Goal: Transaction & Acquisition: Purchase product/service

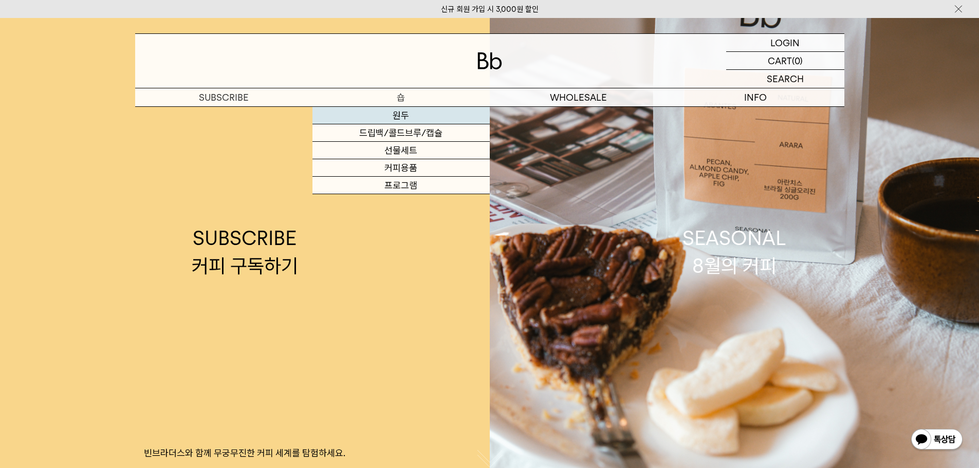
click at [388, 119] on link "원두" at bounding box center [401, 115] width 177 height 17
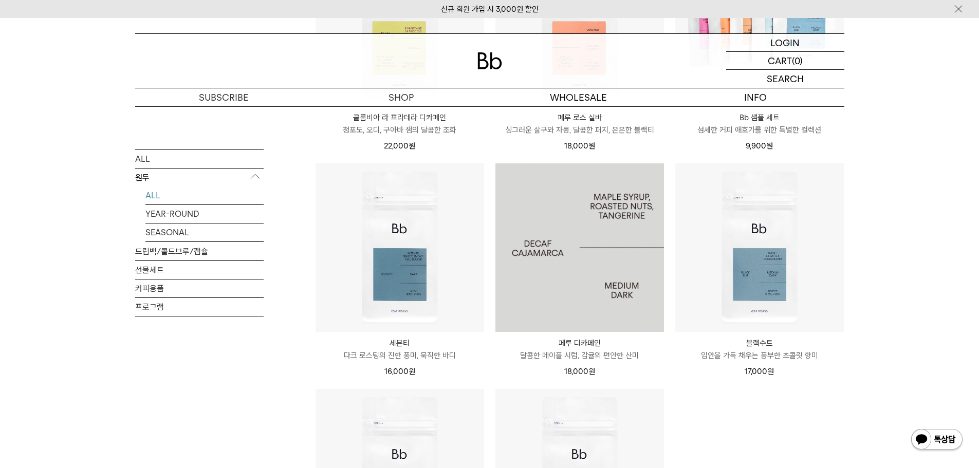
scroll to position [668, 0]
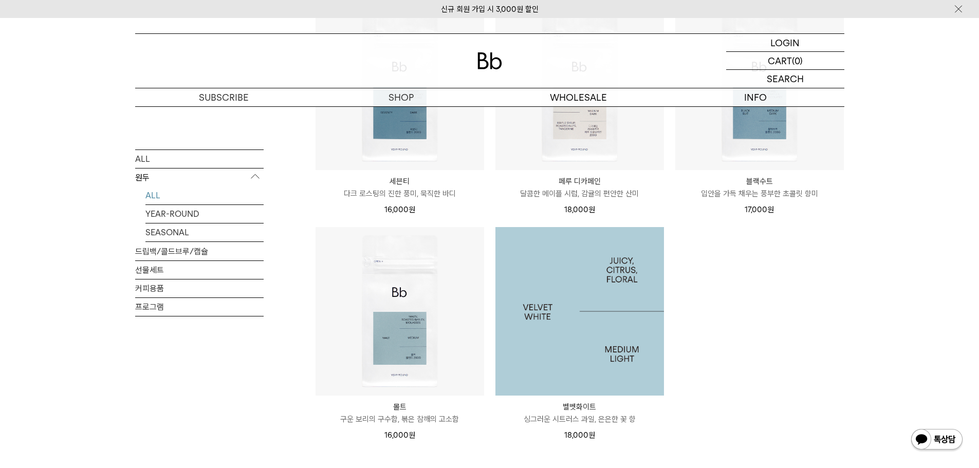
click at [556, 297] on img at bounding box center [580, 311] width 169 height 169
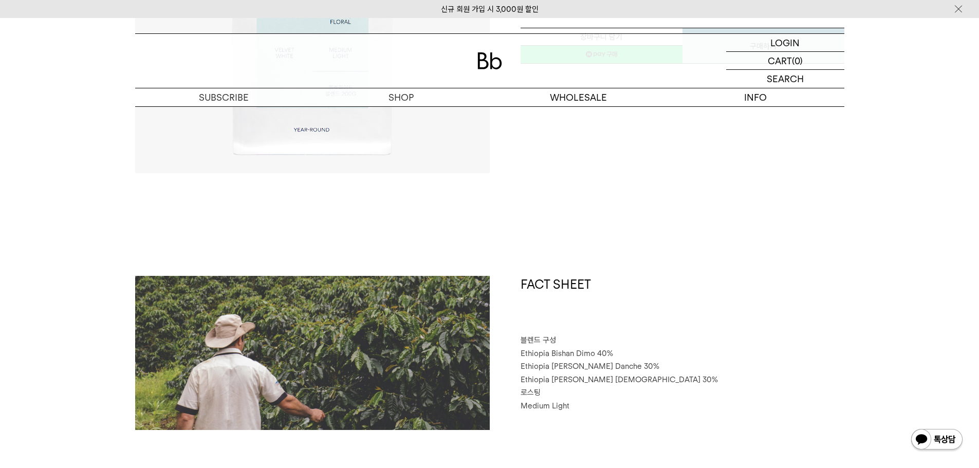
scroll to position [51, 0]
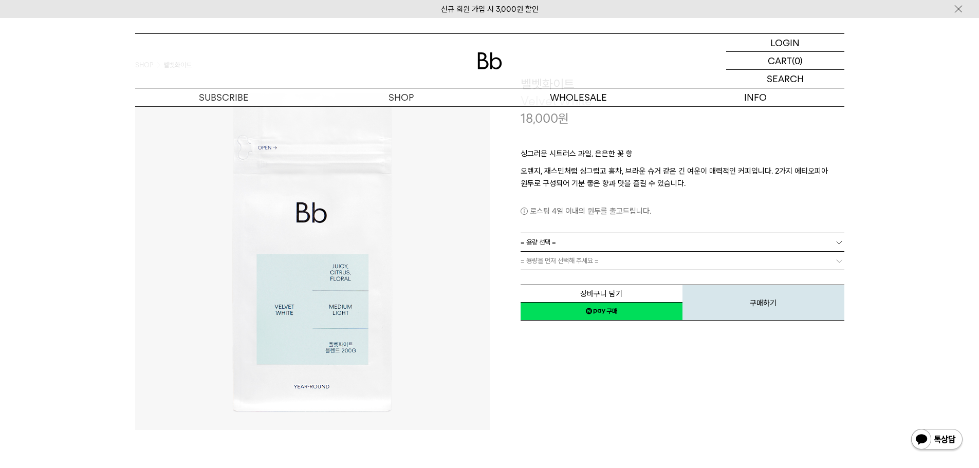
click at [619, 314] on link "네이버페이 구매하기" at bounding box center [602, 311] width 162 height 19
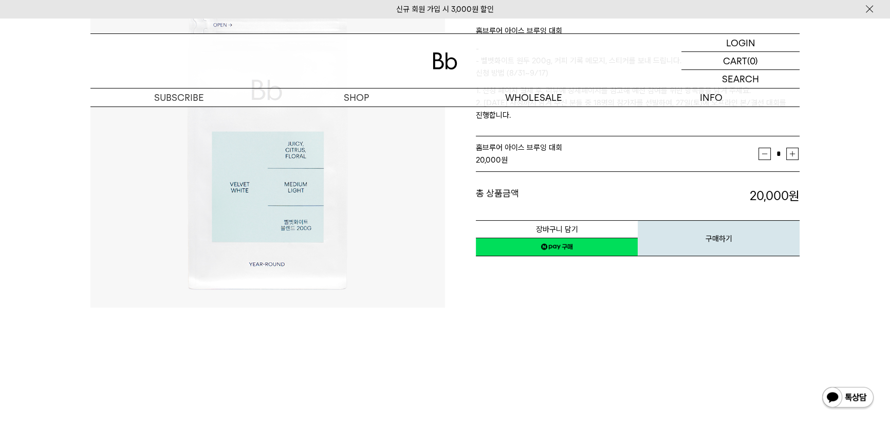
scroll to position [46, 0]
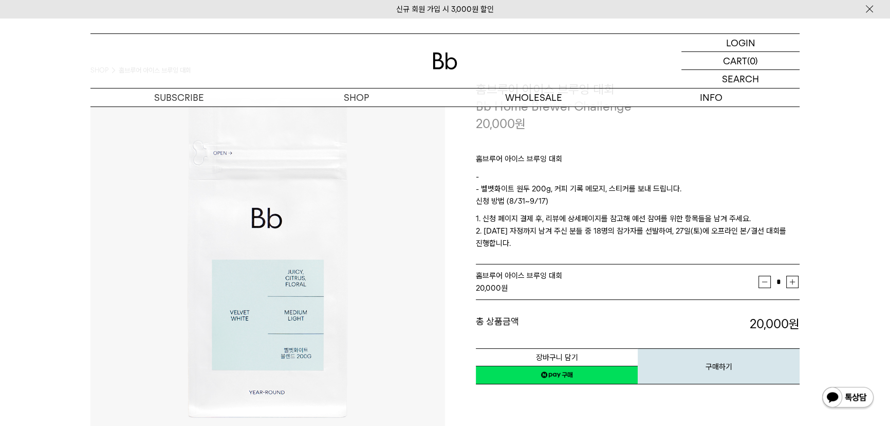
click at [584, 374] on link "네이버페이 구매하기" at bounding box center [557, 374] width 162 height 19
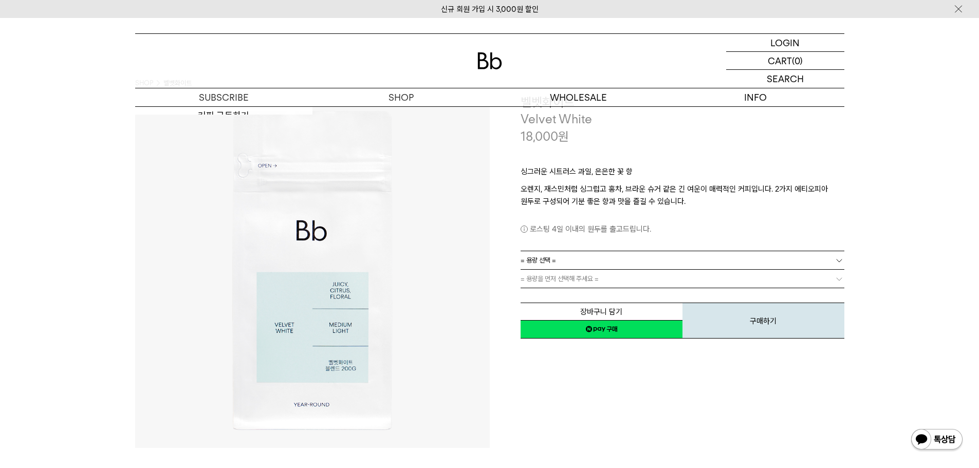
scroll to position [51, 0]
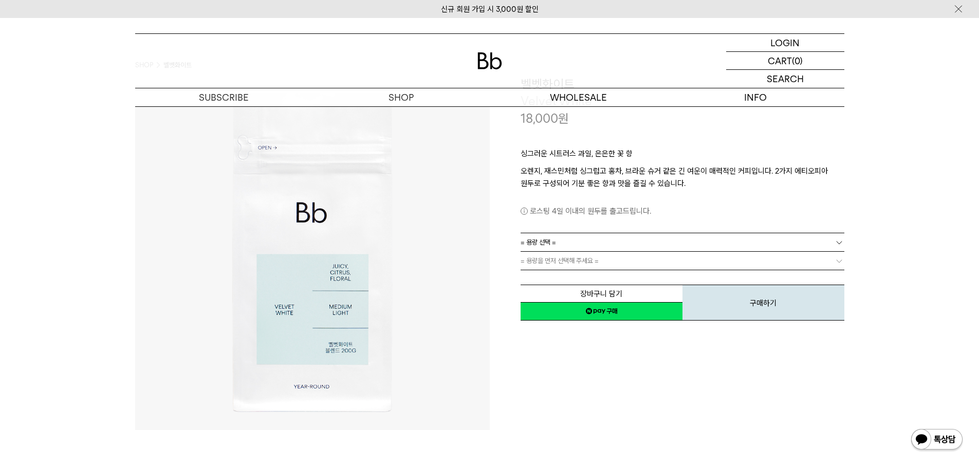
drag, startPoint x: 609, startPoint y: 317, endPoint x: 578, endPoint y: 39, distance: 279.8
click at [609, 317] on link "네이버페이 구매하기" at bounding box center [602, 311] width 162 height 19
click at [582, 243] on link "= 용량 선택 =" at bounding box center [683, 242] width 324 height 18
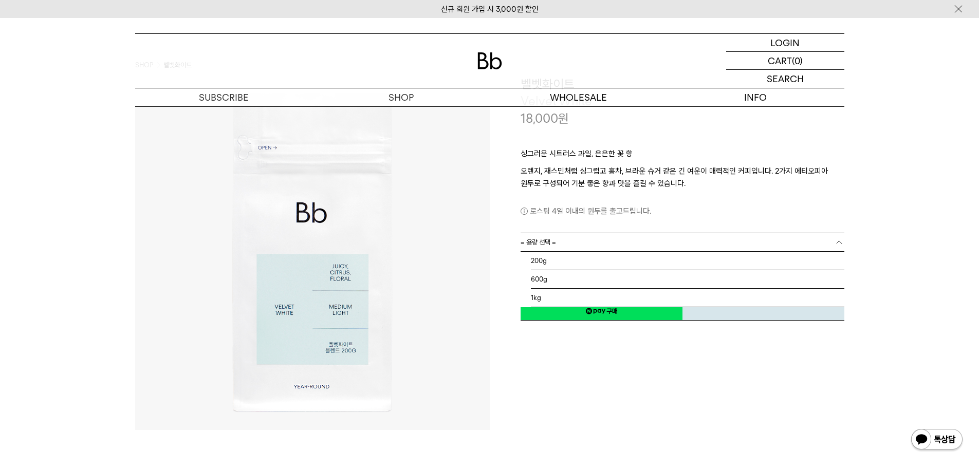
click at [756, 210] on p "로스팅 4일 이내의 원두를 출고드립니다." at bounding box center [683, 211] width 324 height 12
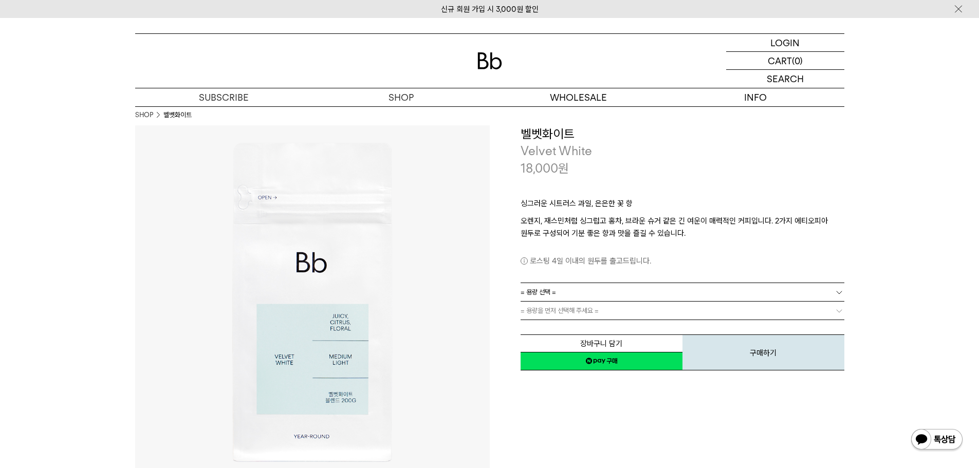
scroll to position [0, 0]
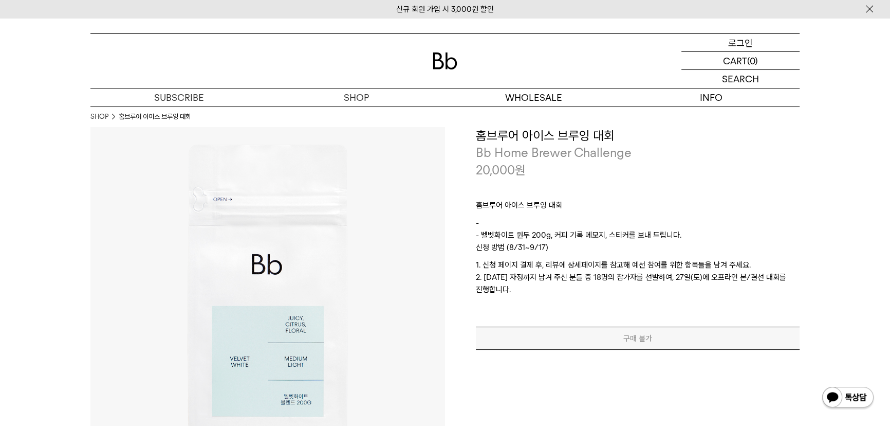
click at [724, 51] on div "LOGIN 로그인" at bounding box center [741, 42] width 118 height 17
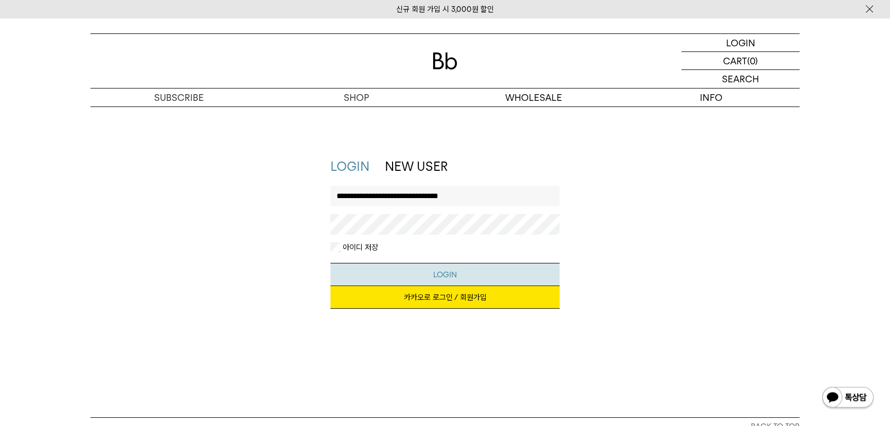
click at [409, 271] on button "LOGIN" at bounding box center [446, 274] width 230 height 23
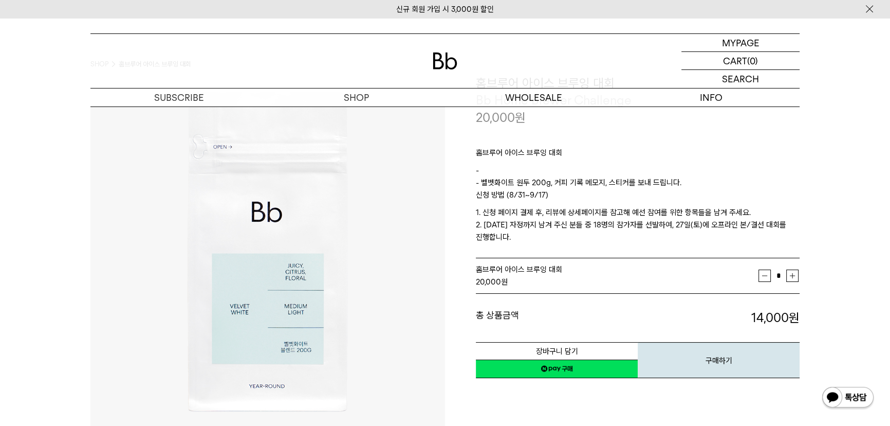
scroll to position [46, 0]
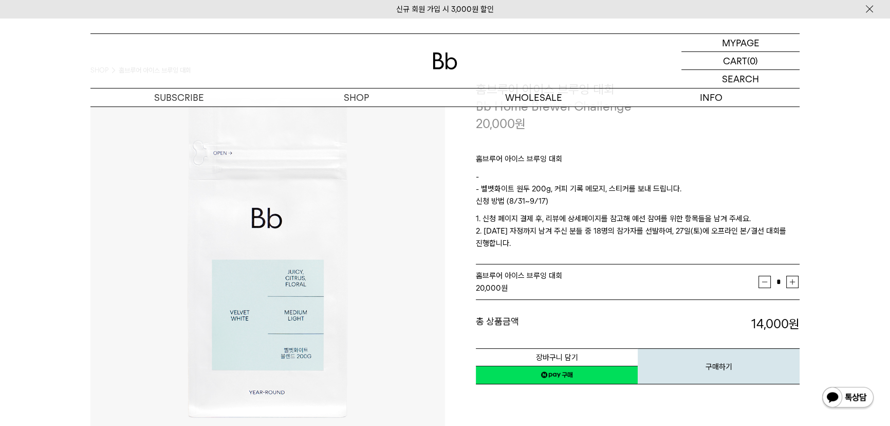
click at [575, 375] on link "네이버페이 구매하기" at bounding box center [557, 374] width 162 height 19
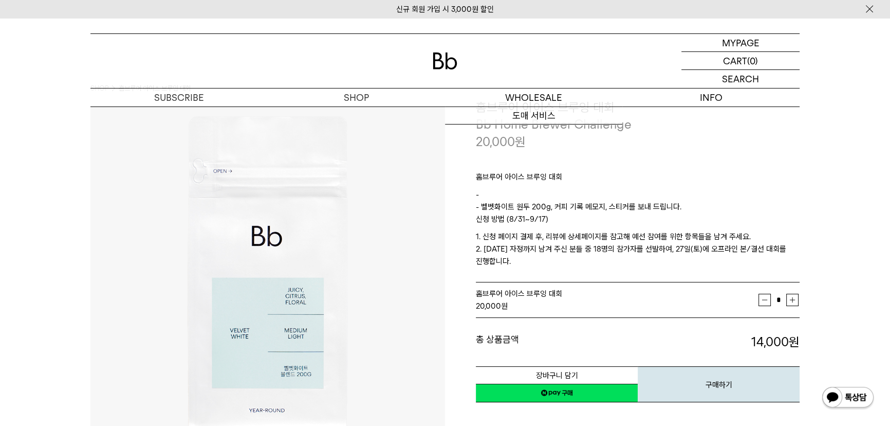
scroll to position [46, 0]
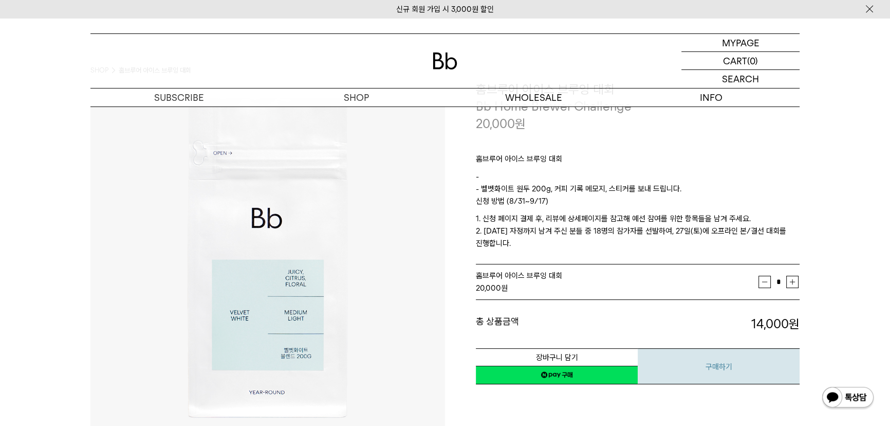
click at [716, 358] on button "구매하기" at bounding box center [719, 366] width 162 height 36
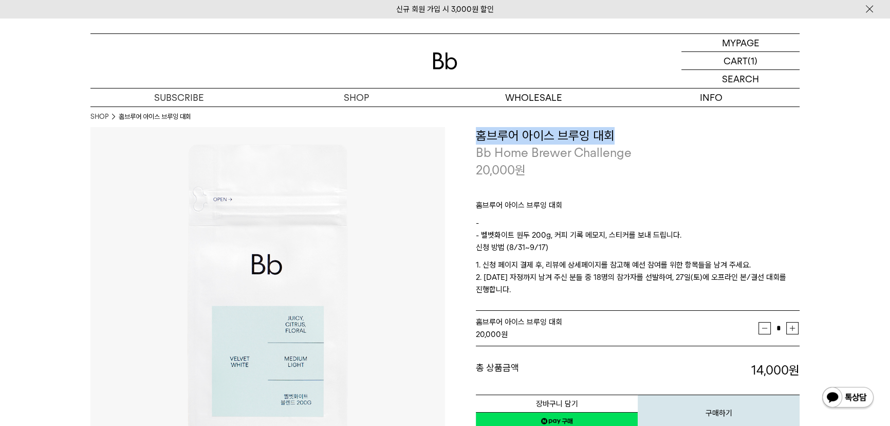
drag, startPoint x: 479, startPoint y: 132, endPoint x: 613, endPoint y: 138, distance: 134.3
click at [613, 138] on h3 "홈브루어 아이스 브루잉 대회" at bounding box center [638, 135] width 324 height 17
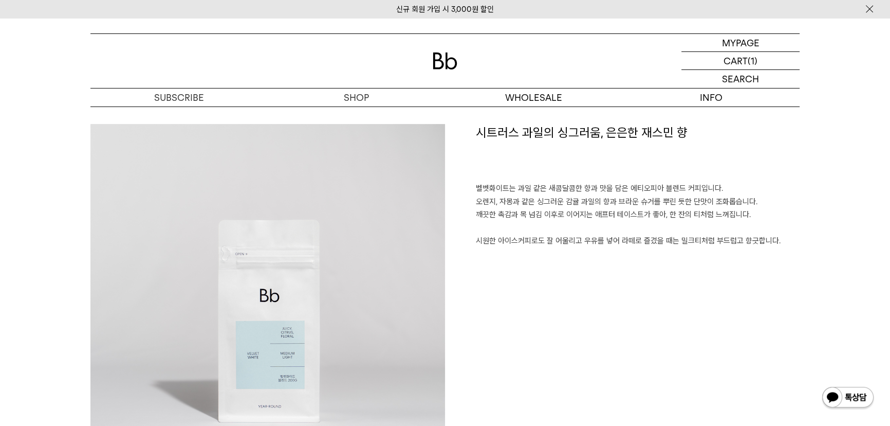
scroll to position [514, 0]
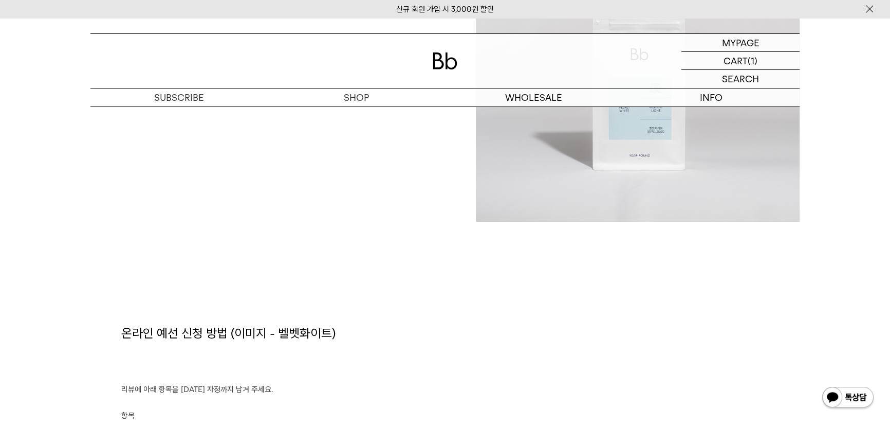
scroll to position [888, 0]
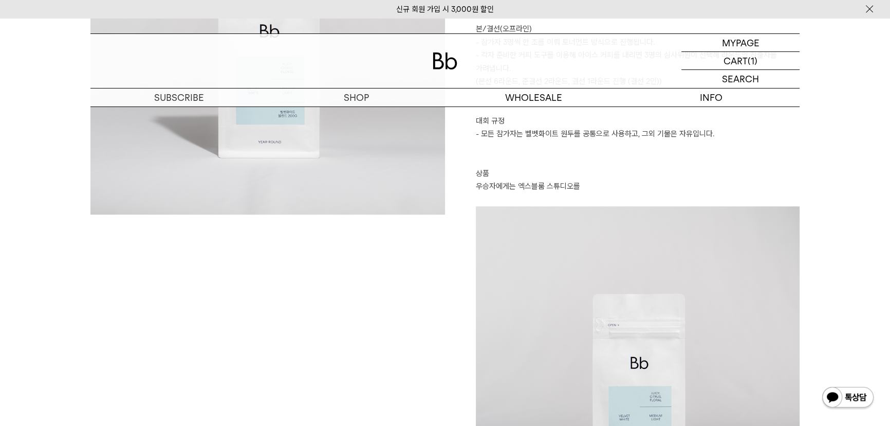
scroll to position [543, 0]
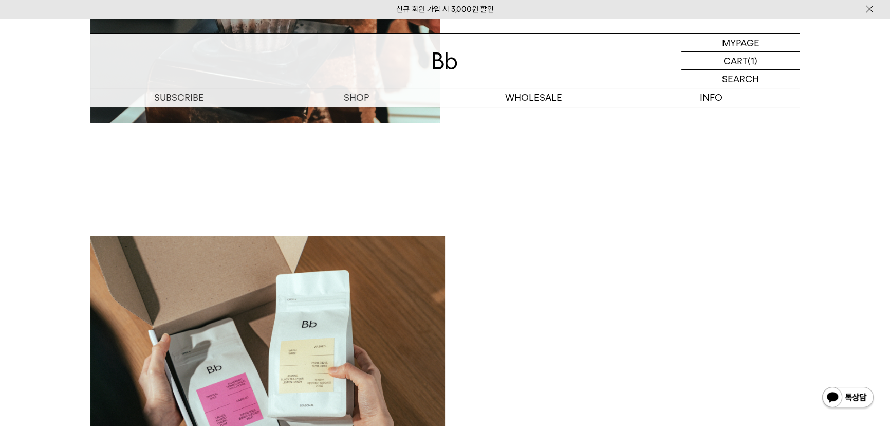
scroll to position [1787, 0]
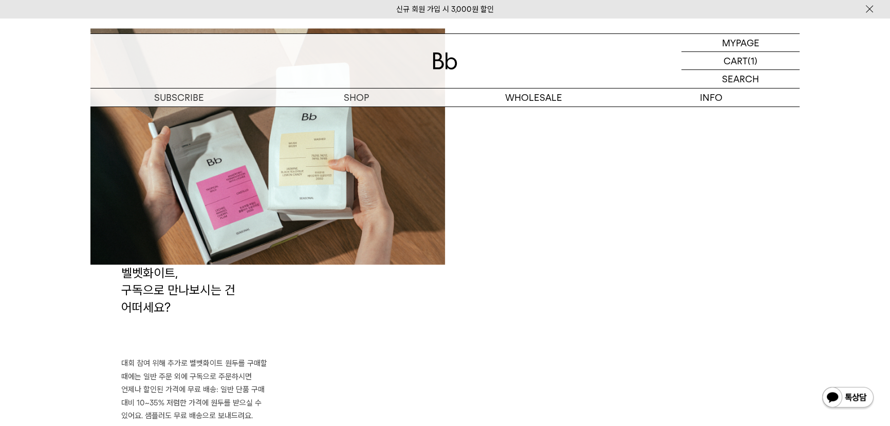
scroll to position [2003, 0]
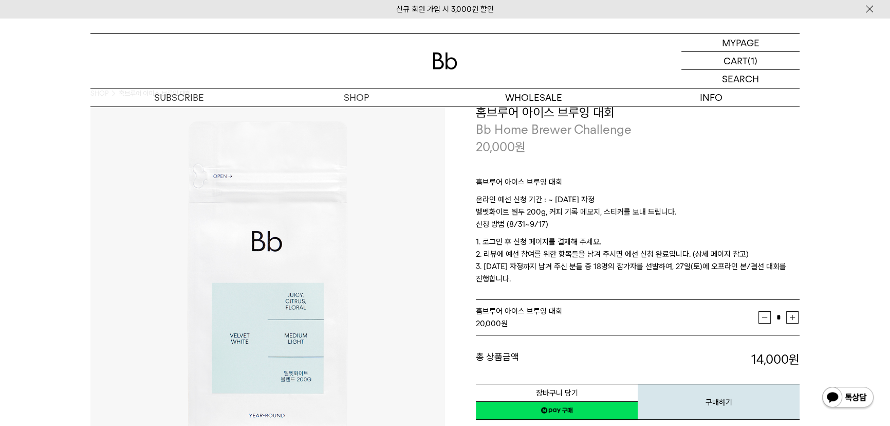
scroll to position [22, 0]
